Goal: Check status: Check status

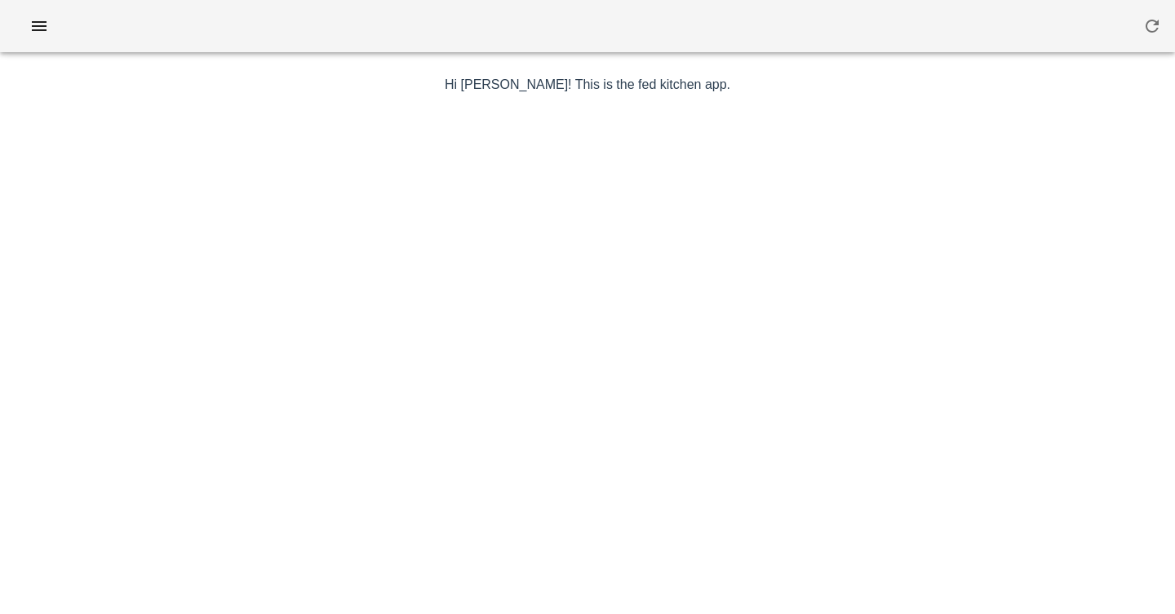
click at [414, 20] on div at bounding box center [587, 26] width 1175 height 52
click at [32, 24] on icon "button" at bounding box center [39, 26] width 20 height 20
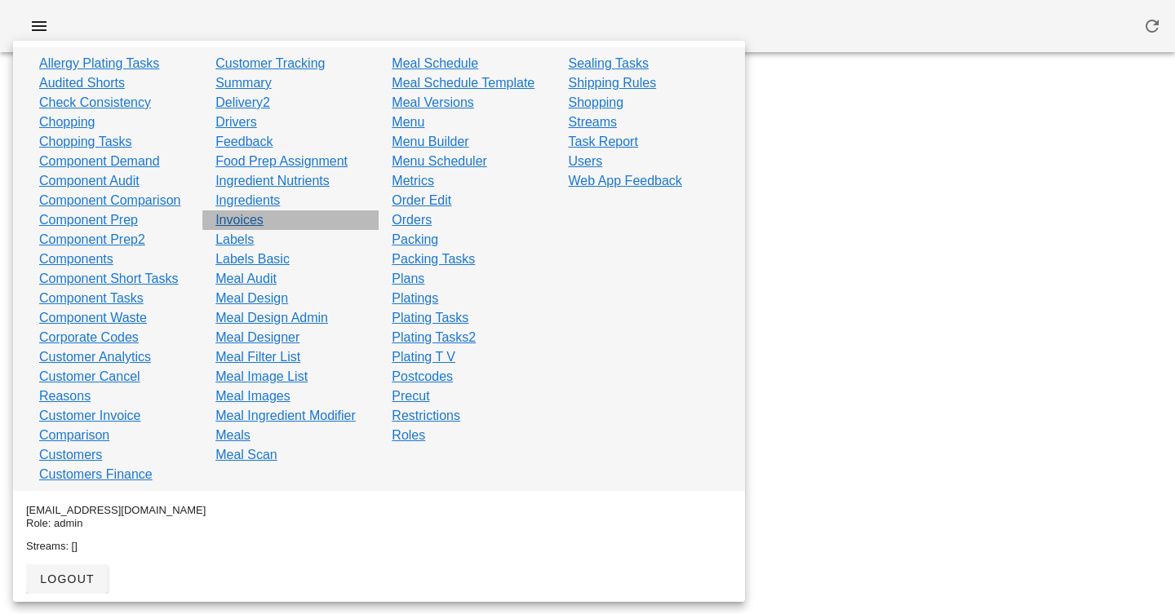
click at [241, 221] on link "Invoices" at bounding box center [239, 220] width 48 height 20
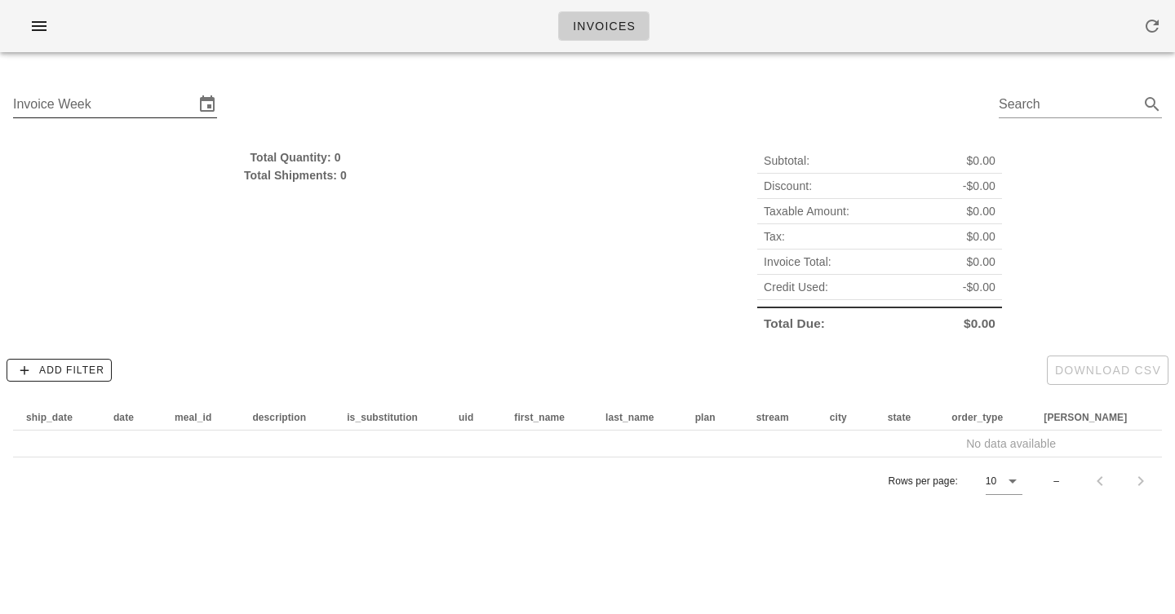
click at [131, 88] on div "Invoice Week" at bounding box center [115, 109] width 204 height 54
click at [132, 102] on input "Invoice Week" at bounding box center [103, 104] width 181 height 26
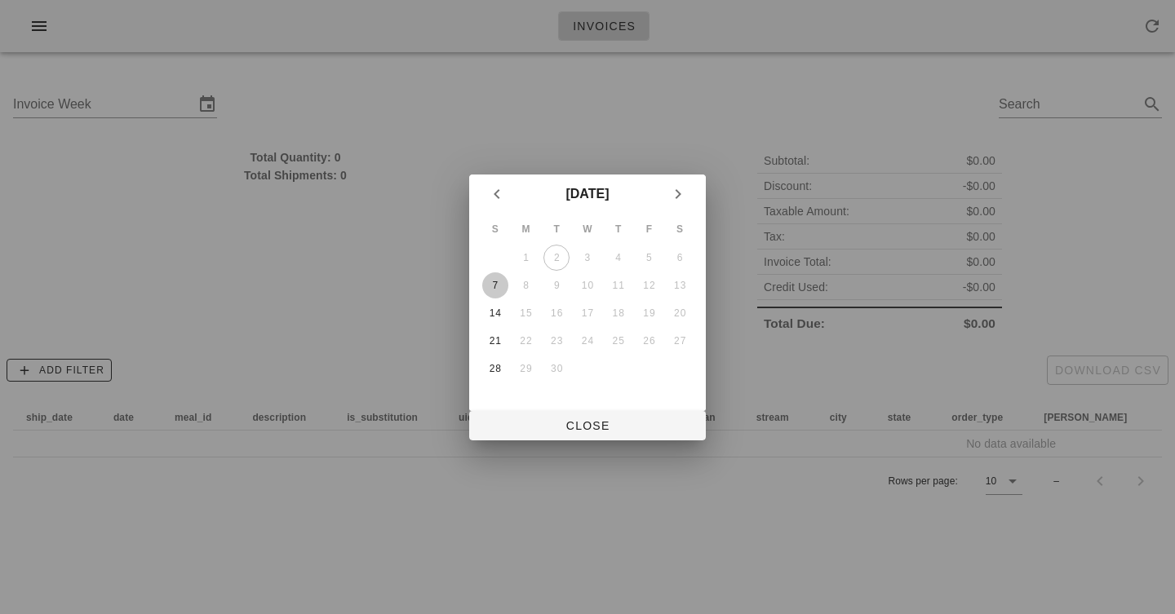
click at [490, 291] on div "7" at bounding box center [495, 285] width 26 height 11
click at [582, 422] on span "Close" at bounding box center [587, 425] width 210 height 13
type input "[DATE]"
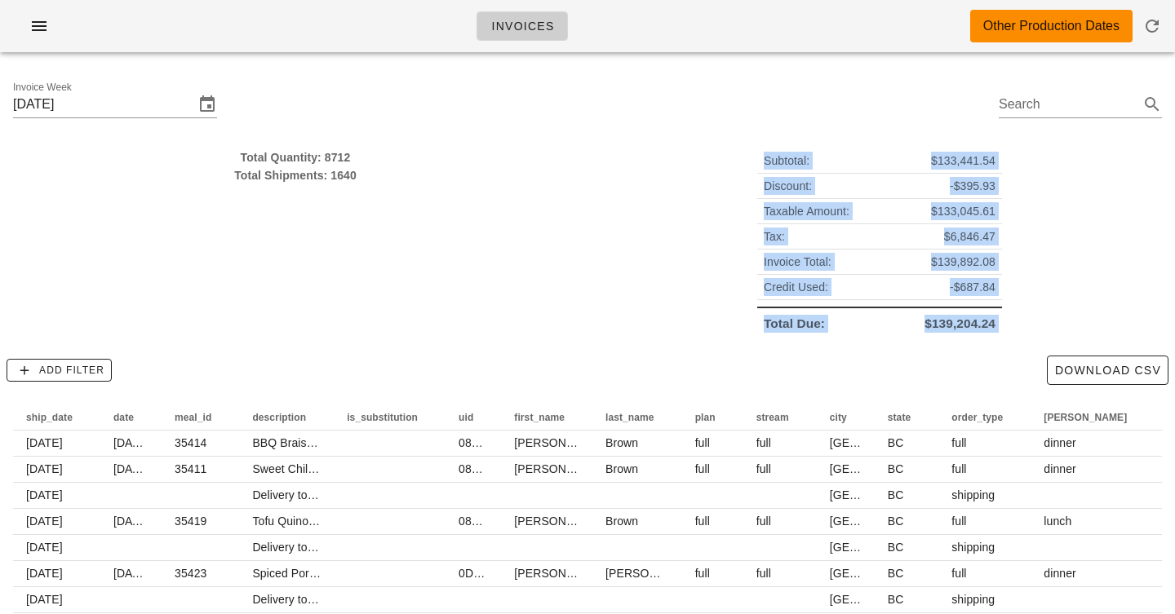
drag, startPoint x: 618, startPoint y: 164, endPoint x: 628, endPoint y: 356, distance: 192.8
click at [628, 356] on div "Invoice Week [DATE] Search Total Quantity: 8712 Total Shipments: 1640 Subtotal:…" at bounding box center [587, 409] width 1175 height 688
click at [628, 356] on div "Add Filter Download CSV" at bounding box center [587, 370] width 1175 height 42
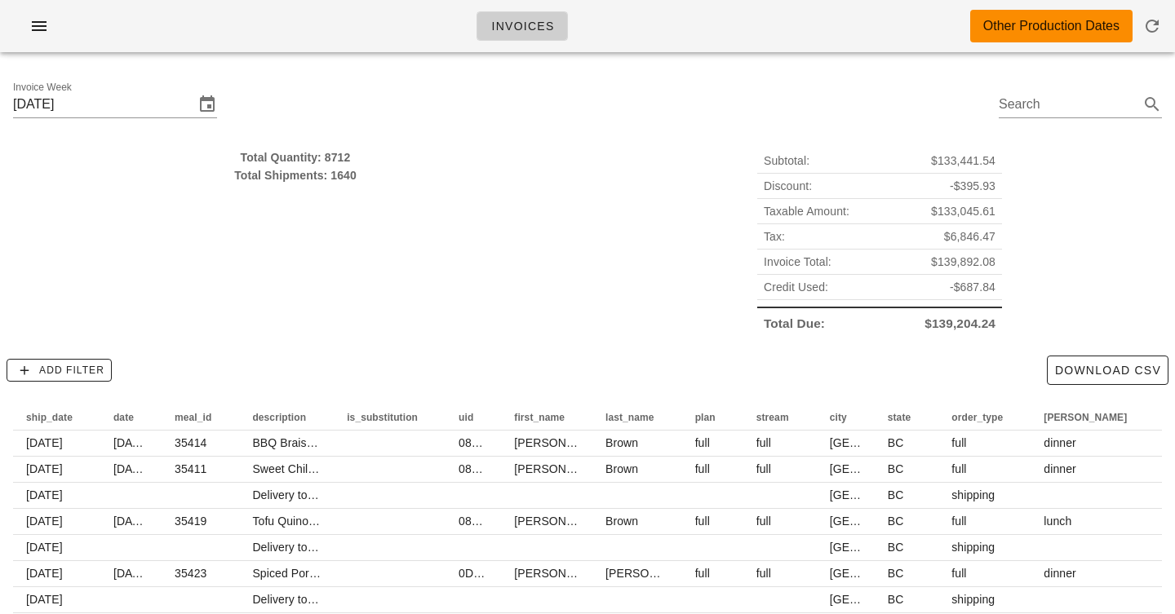
click at [628, 356] on div "Add Filter Download CSV" at bounding box center [587, 370] width 1175 height 42
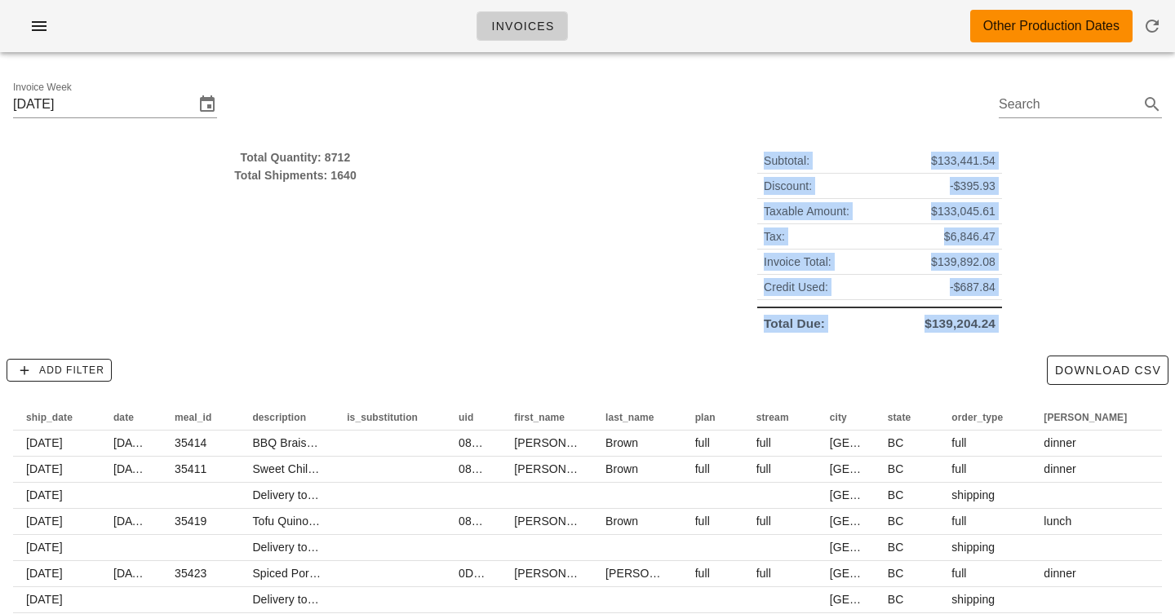
drag, startPoint x: 628, startPoint y: 356, endPoint x: 641, endPoint y: 149, distance: 207.6
click at [641, 149] on div "Invoice Week [DATE] Search Total Quantity: 8712 Total Shipments: 1640 Subtotal:…" at bounding box center [587, 409] width 1175 height 688
click at [641, 149] on div "Subtotal: $133,441.54 Discount: -$395.93 Taxable Amount: $133,045.61 Tax: $6,84…" at bounding box center [879, 242] width 584 height 207
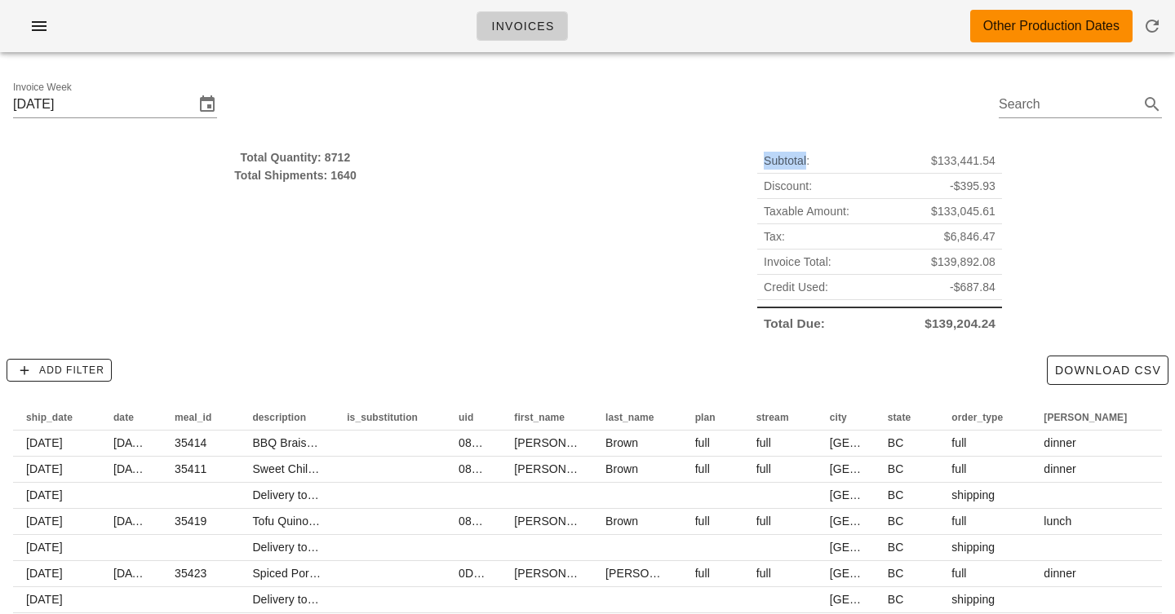
click at [641, 149] on div "Subtotal: $133,441.54 Discount: -$395.93 Taxable Amount: $133,045.61 Tax: $6,84…" at bounding box center [879, 242] width 584 height 207
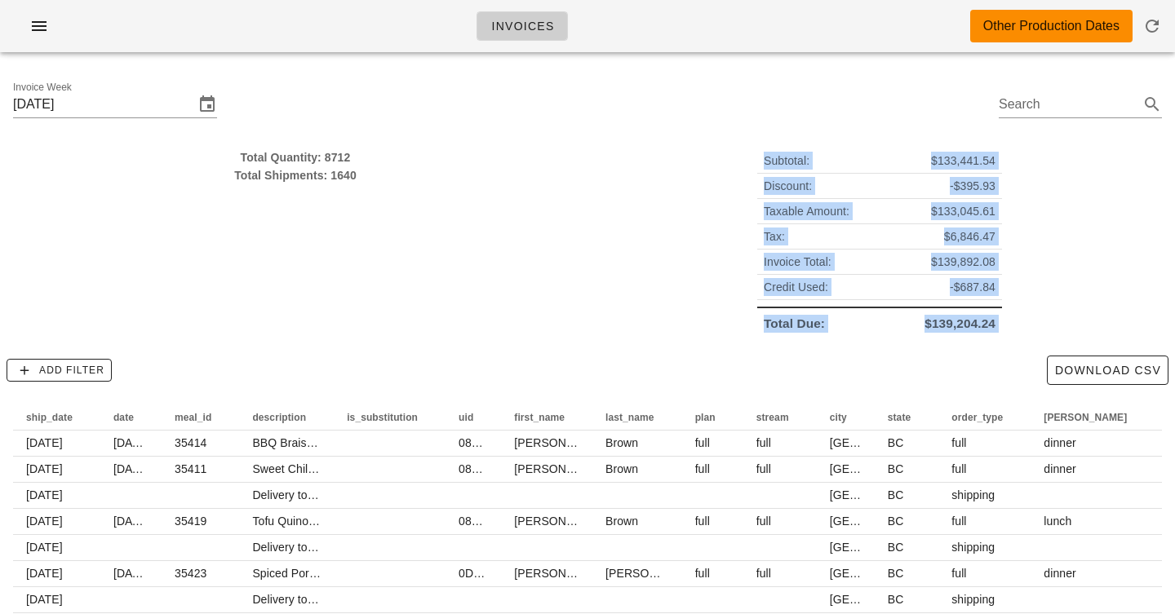
drag, startPoint x: 641, startPoint y: 149, endPoint x: 1004, endPoint y: 325, distance: 403.5
click at [1004, 325] on div "Subtotal: $133,441.54 Discount: -$395.93 Taxable Amount: $133,045.61 Tax: $6,84…" at bounding box center [879, 242] width 584 height 207
drag, startPoint x: 1004, startPoint y: 325, endPoint x: 754, endPoint y: 147, distance: 307.6
click at [754, 147] on div "Subtotal: $133,441.54 Discount: -$395.93 Taxable Amount: $133,045.61 Tax: $6,84…" at bounding box center [879, 242] width 584 height 207
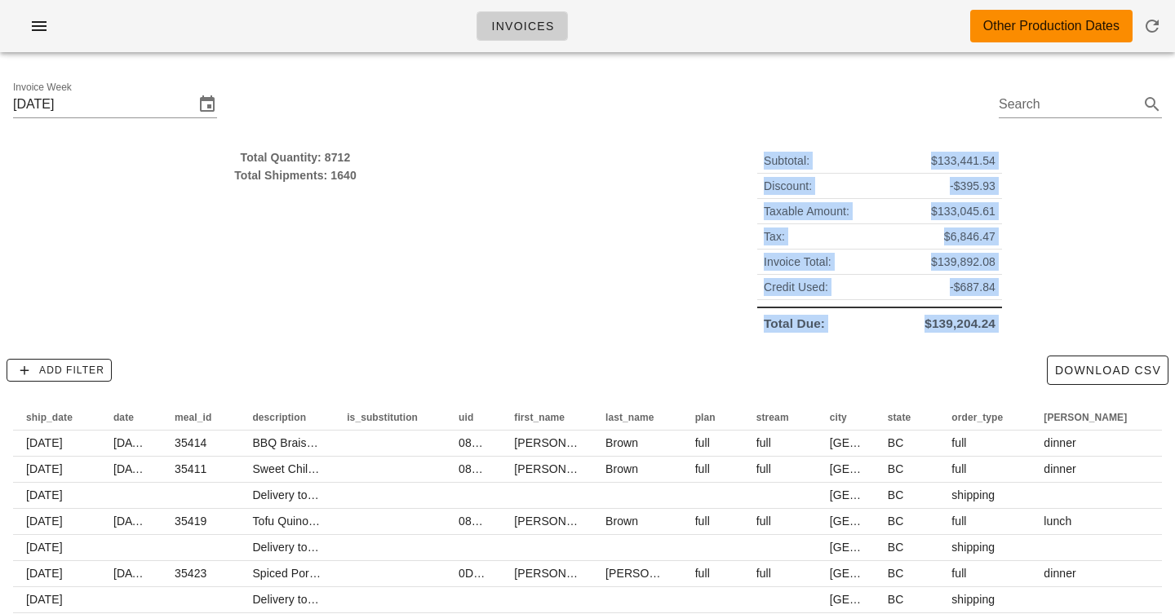
click at [754, 147] on div "Subtotal: $133,441.54 Discount: -$395.93 Taxable Amount: $133,045.61 Tax: $6,84…" at bounding box center [879, 242] width 584 height 207
drag, startPoint x: 754, startPoint y: 147, endPoint x: 993, endPoint y: 345, distance: 310.5
click at [993, 345] on div "Subtotal: $133,441.54 Discount: -$395.93 Taxable Amount: $133,045.61 Tax: $6,84…" at bounding box center [879, 242] width 584 height 207
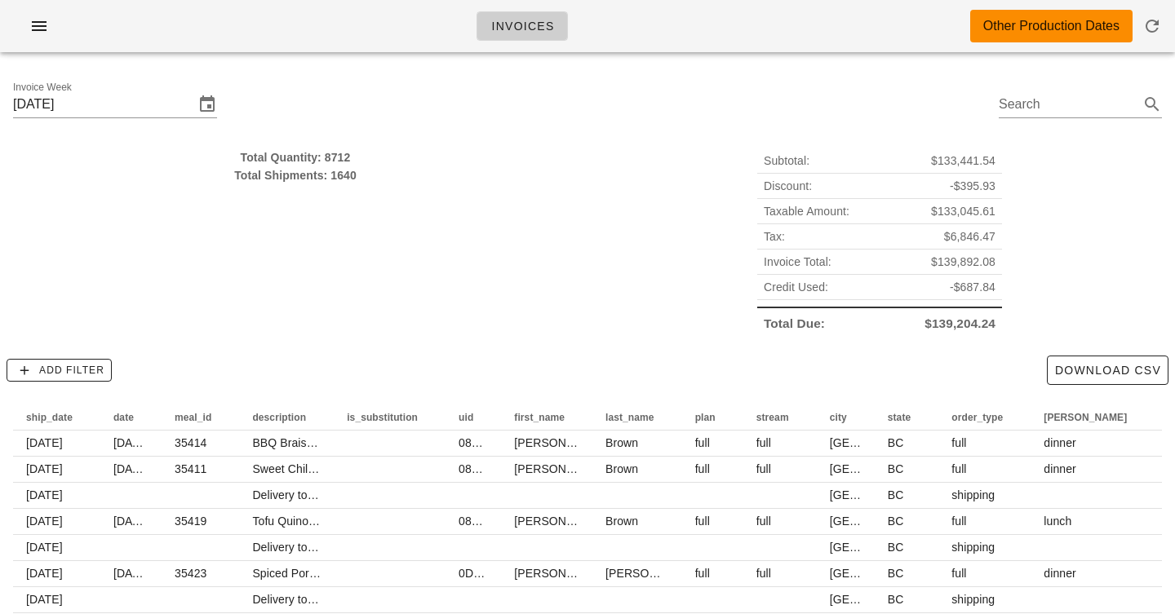
click at [533, 215] on div "Total Quantity: 8712 Total Shipments: 1640" at bounding box center [295, 242] width 584 height 207
click at [339, 159] on div "Total Quantity: 8712" at bounding box center [295, 157] width 564 height 18
click at [355, 101] on div "Invoice Week [DATE] Search" at bounding box center [587, 106] width 1175 height 83
